Goal: Task Accomplishment & Management: Manage account settings

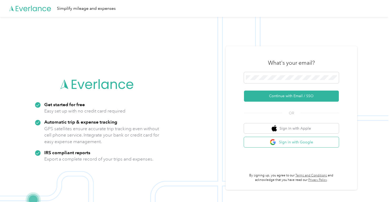
click at [290, 141] on button "Sign in with Google" at bounding box center [291, 142] width 95 height 10
click at [272, 80] on span at bounding box center [291, 77] width 95 height 11
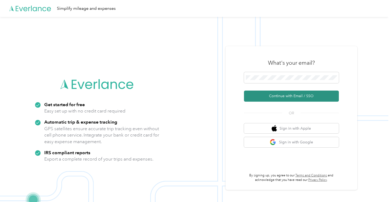
click at [285, 95] on button "Continue with Email / SSO" at bounding box center [291, 95] width 95 height 11
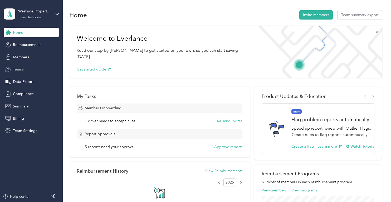
click at [26, 66] on div "Teams" at bounding box center [31, 69] width 55 height 9
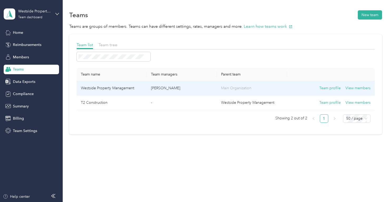
click at [109, 83] on td "Westside Property Management" at bounding box center [112, 88] width 70 height 14
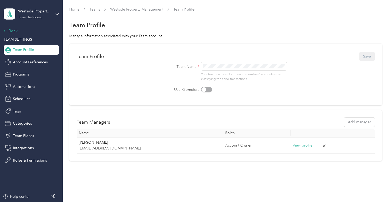
click at [13, 29] on div "Back" at bounding box center [30, 31] width 53 height 6
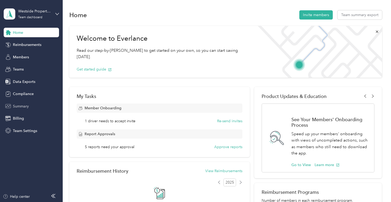
click at [24, 105] on span "Summary" at bounding box center [21, 106] width 16 height 6
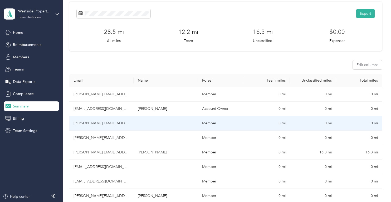
scroll to position [19, 0]
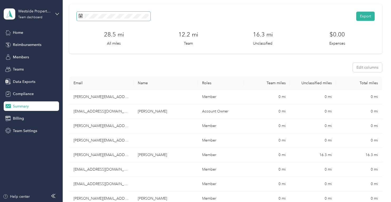
click at [124, 20] on span at bounding box center [114, 16] width 74 height 9
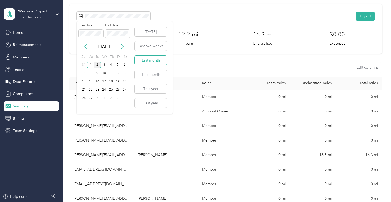
click at [146, 60] on button "Last month" at bounding box center [151, 60] width 32 height 9
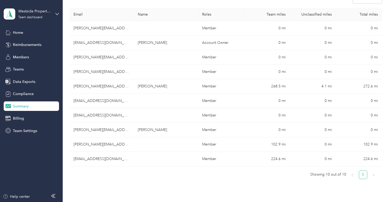
scroll to position [0, 0]
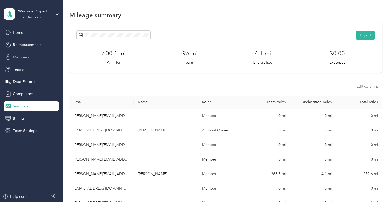
click at [36, 58] on div "Members" at bounding box center [31, 56] width 55 height 9
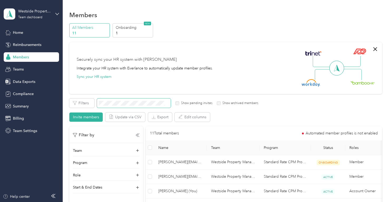
click at [151, 99] on span at bounding box center [134, 102] width 74 height 9
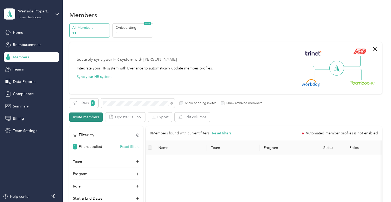
click at [82, 116] on button "Invite members" at bounding box center [85, 116] width 33 height 9
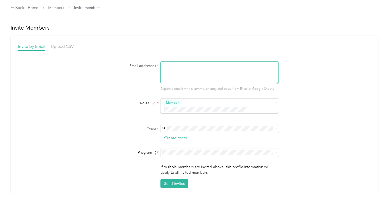
click at [188, 74] on textarea at bounding box center [219, 72] width 118 height 23
paste textarea "[EMAIL_ADDRESS][DOMAIN_NAME]"
type textarea "[EMAIL_ADDRESS][DOMAIN_NAME]"
click at [182, 134] on div "Westside Property Management (Main organization) [PERSON_NAME]" at bounding box center [218, 132] width 111 height 12
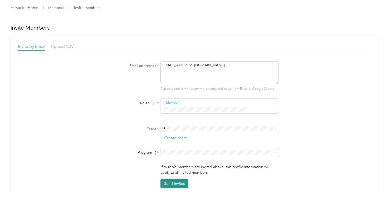
click at [174, 179] on button "Send Invites" at bounding box center [174, 183] width 28 height 9
click at [14, 7] on icon at bounding box center [13, 8] width 4 height 4
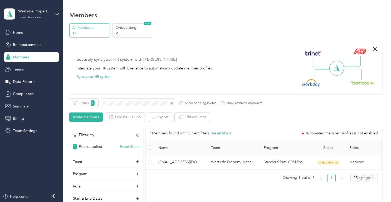
click at [105, 30] on p "12" at bounding box center [90, 33] width 36 height 6
click at [123, 31] on p "2" at bounding box center [134, 33] width 36 height 6
